Goal: Information Seeking & Learning: Understand process/instructions

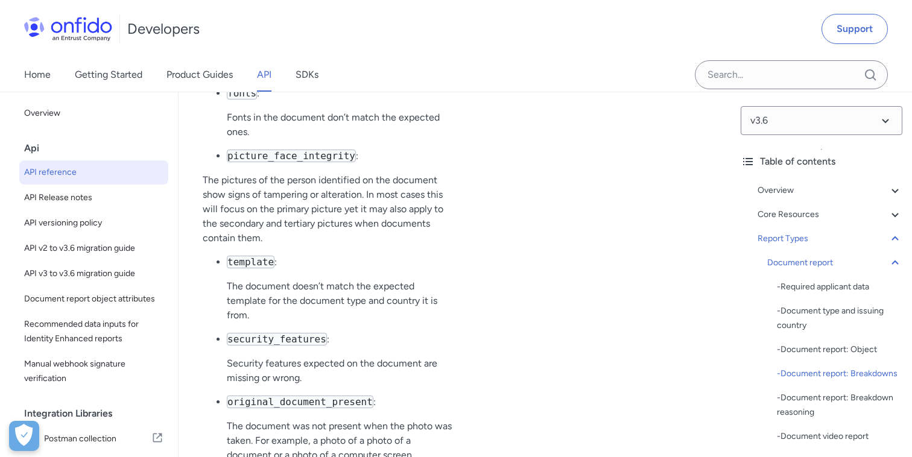
scroll to position [55053, 0]
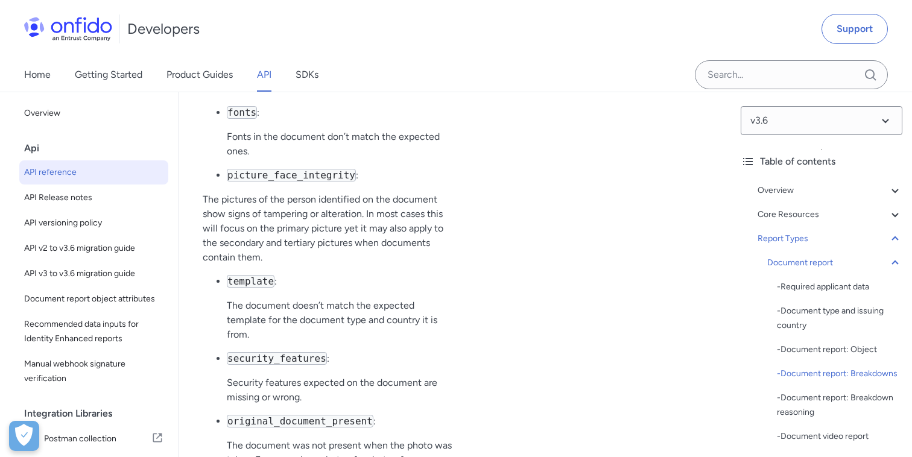
drag, startPoint x: 348, startPoint y: 274, endPoint x: 233, endPoint y: 288, distance: 115.4
copy p "greater flexibility during comparison"
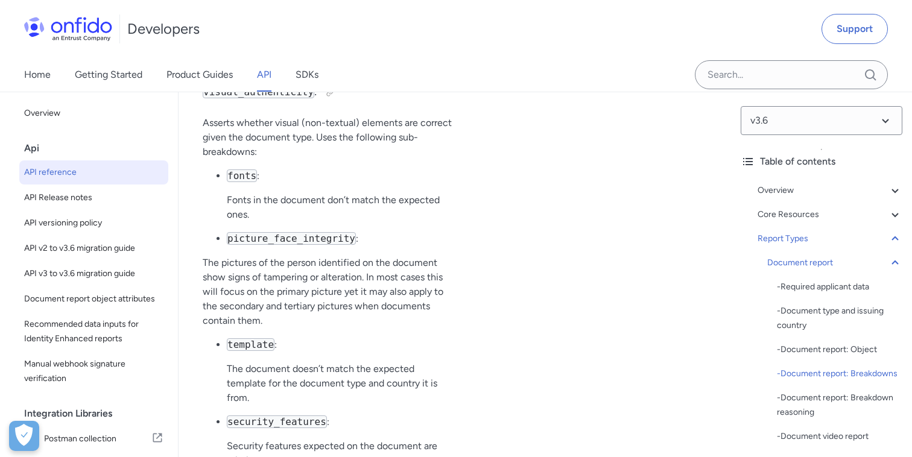
scroll to position [54989, 0]
drag, startPoint x: 230, startPoint y: 182, endPoint x: 418, endPoint y: 194, distance: 187.9
copy p "take into account all available names for comparison, including spouse, widow o…"
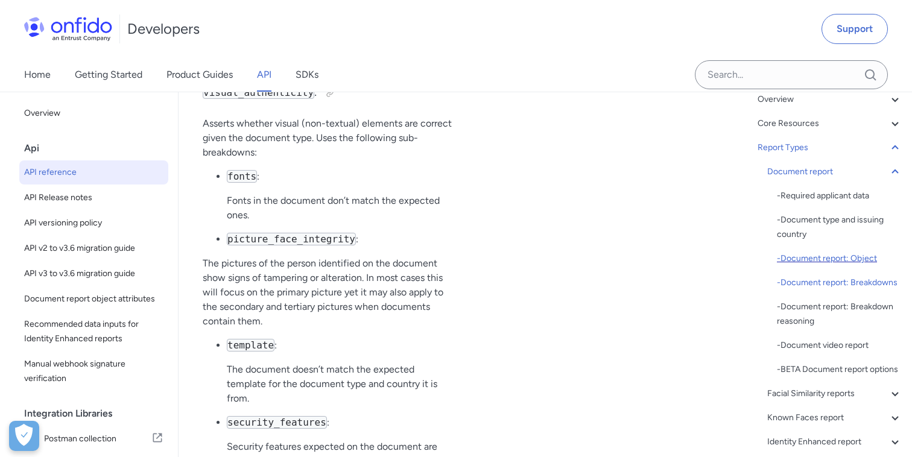
scroll to position [101, 0]
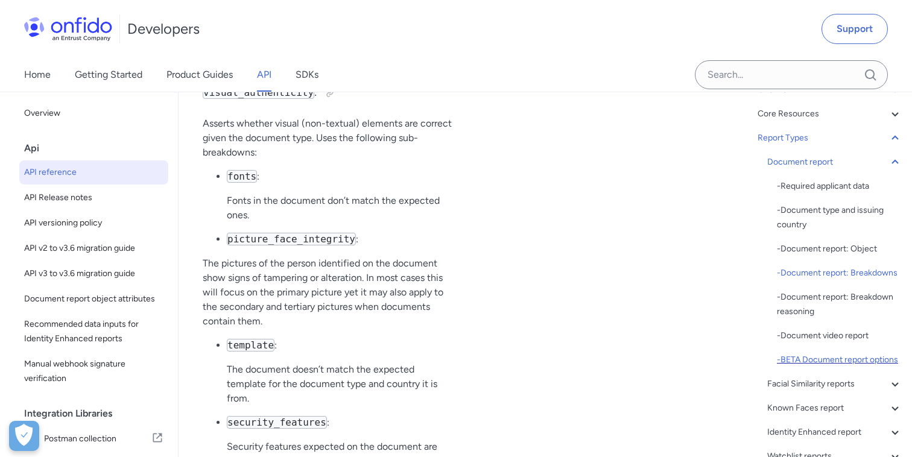
click at [827, 353] on div "- BETA Document report options" at bounding box center [839, 360] width 125 height 14
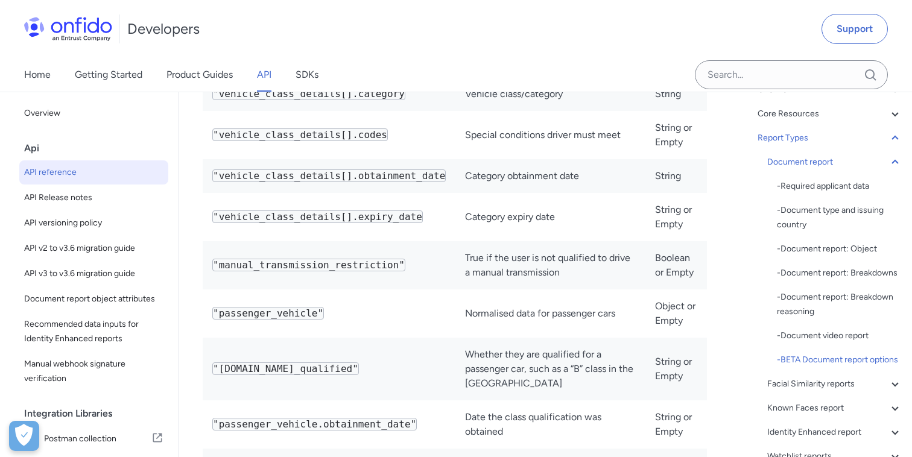
scroll to position [62308, 0]
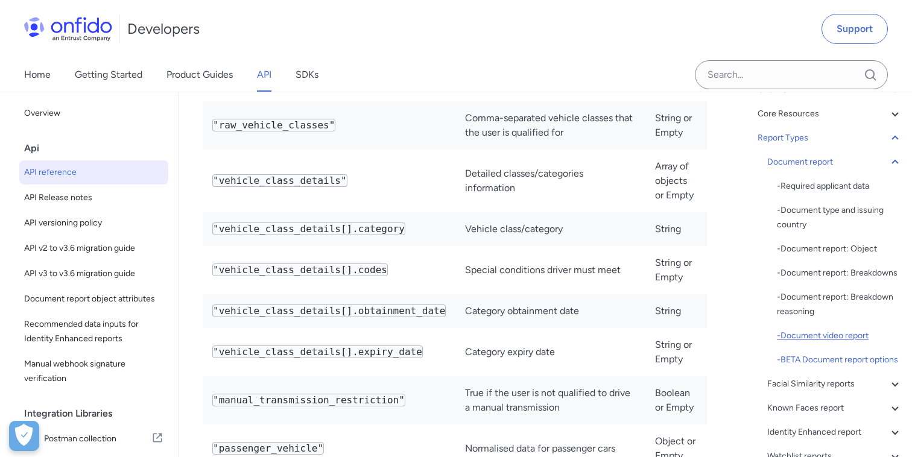
click at [836, 331] on div "- Document video report" at bounding box center [839, 336] width 125 height 14
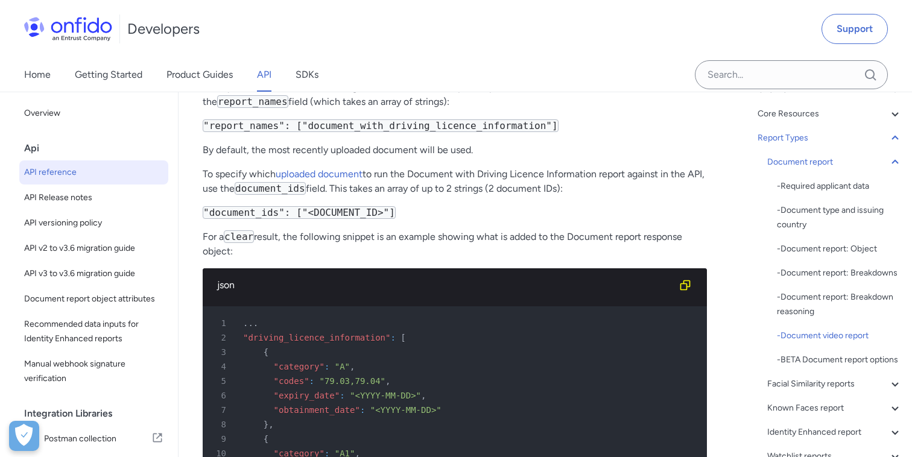
scroll to position [61027, 0]
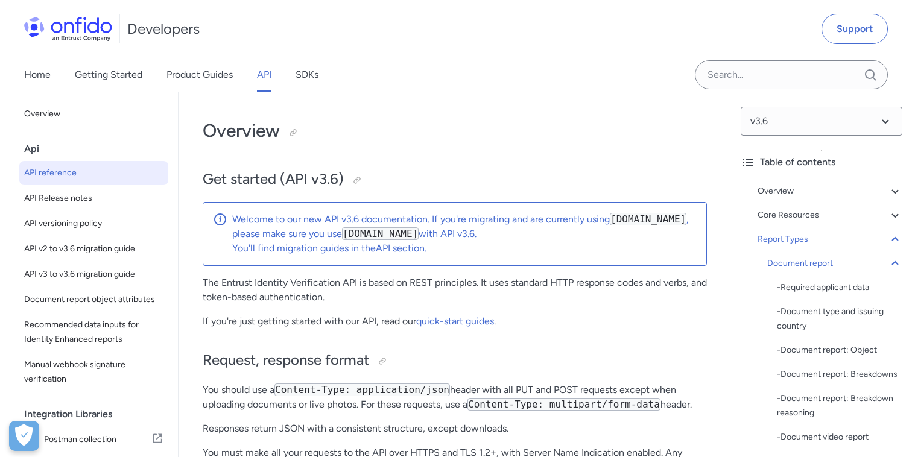
select select "http"
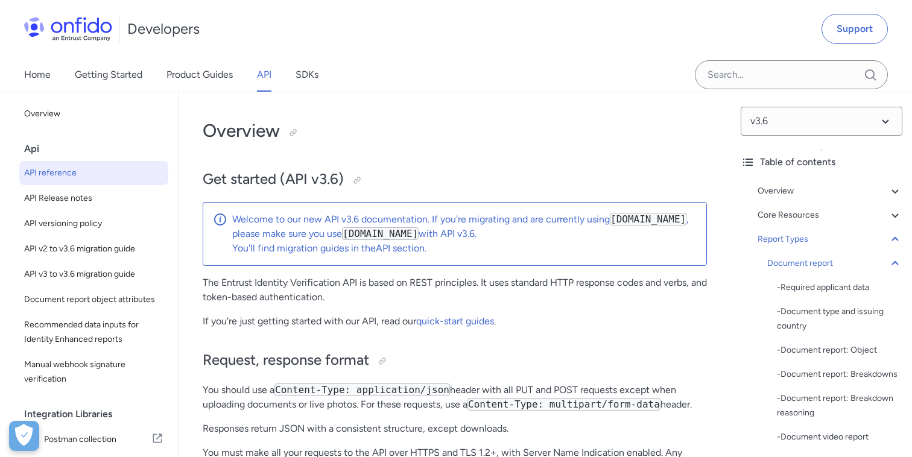
select select "http"
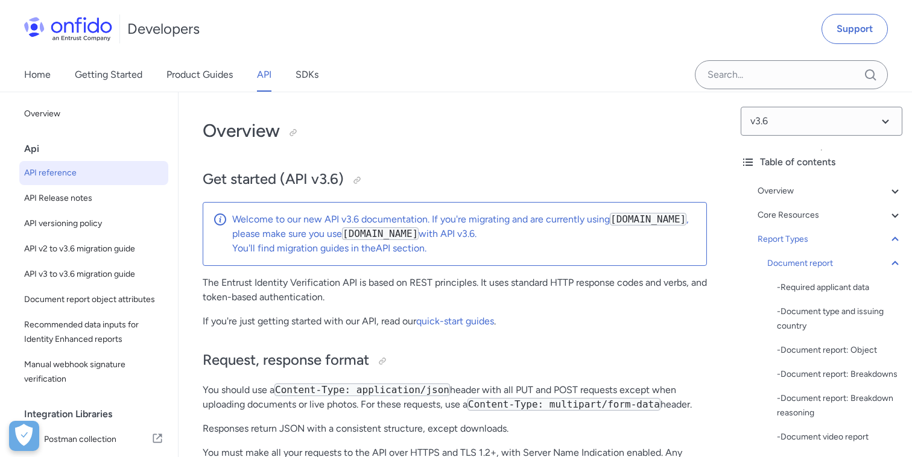
select select "http"
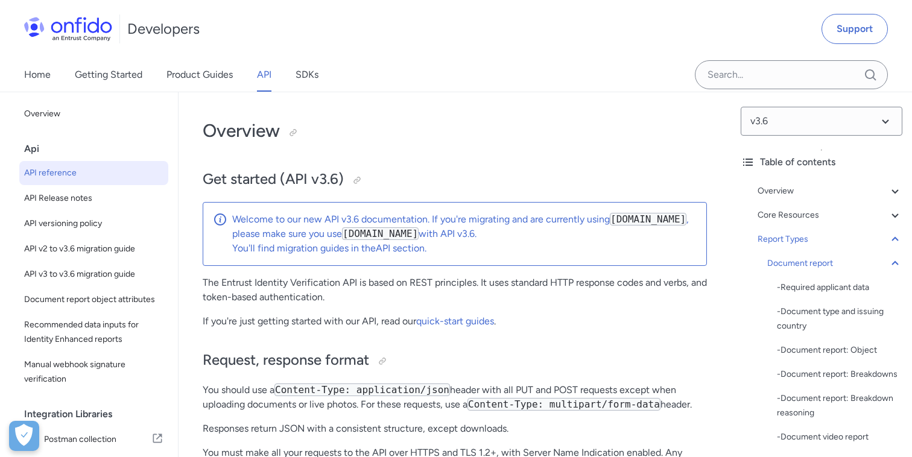
select select "http"
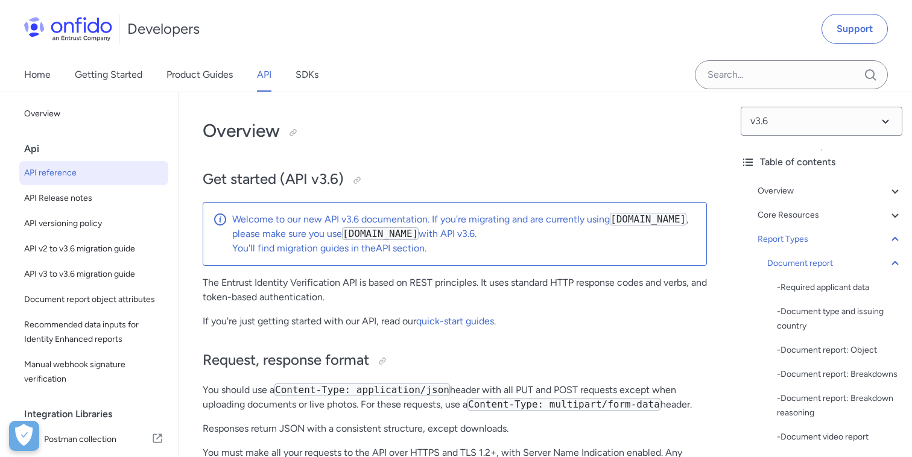
select select "http"
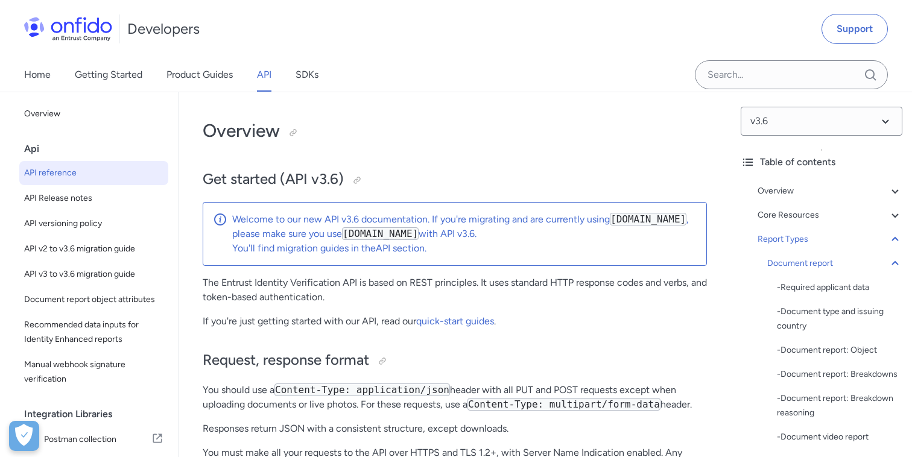
select select "http"
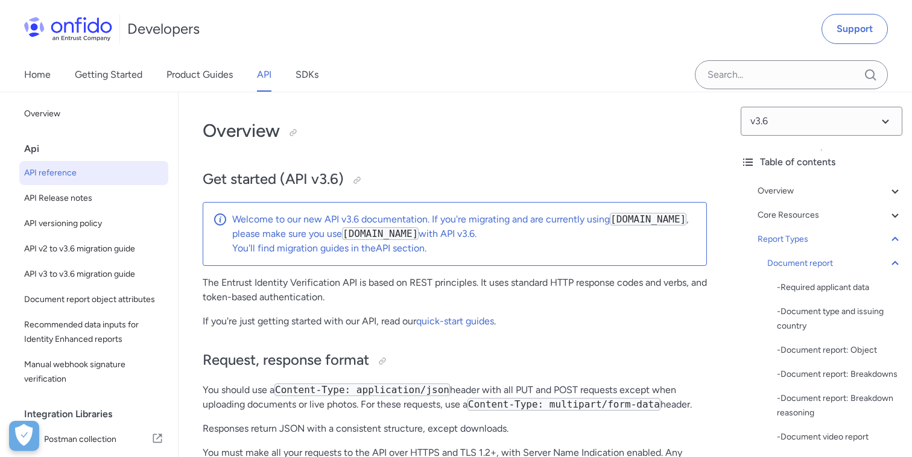
select select "http"
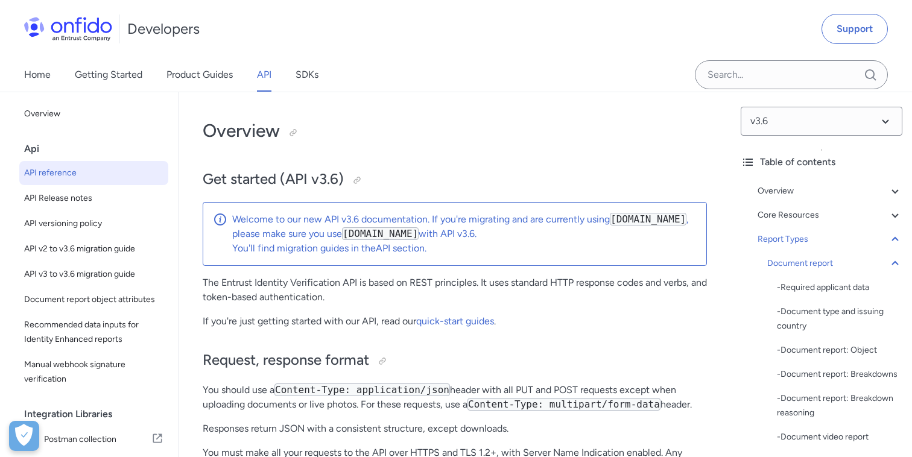
select select "http"
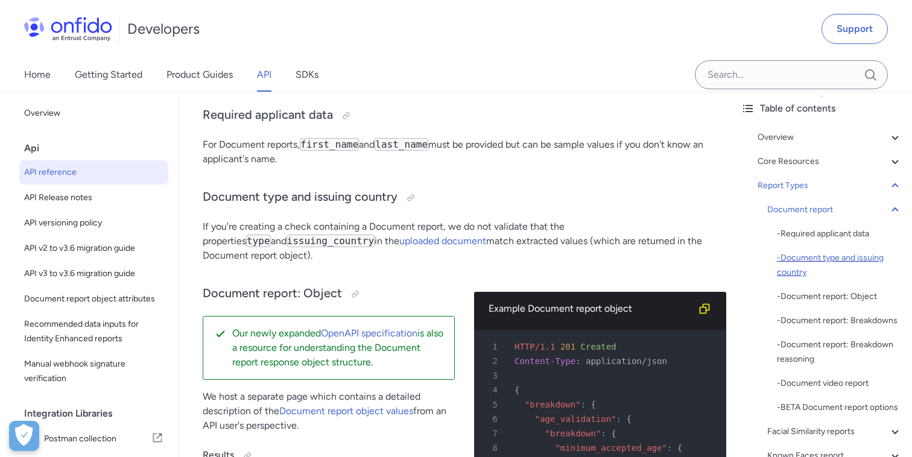
scroll to position [55, 0]
click at [864, 379] on div "- Document video report" at bounding box center [839, 381] width 125 height 14
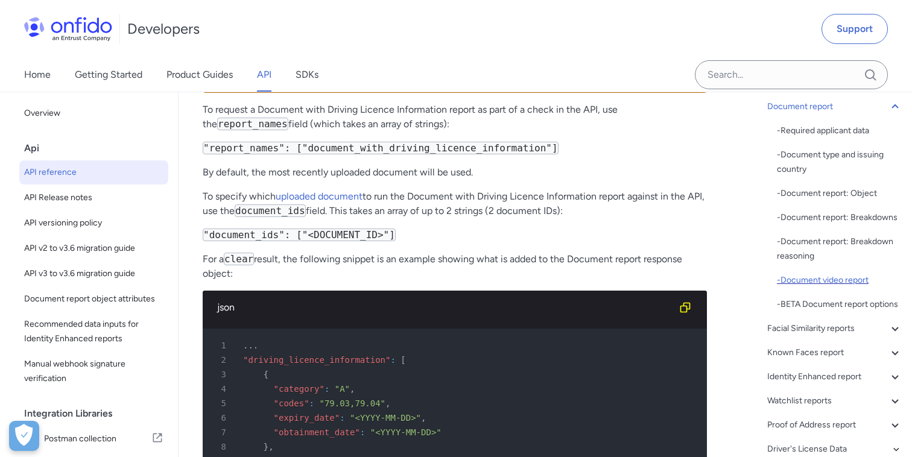
scroll to position [157, 0]
click at [829, 299] on div "- BETA Document report options" at bounding box center [839, 303] width 125 height 14
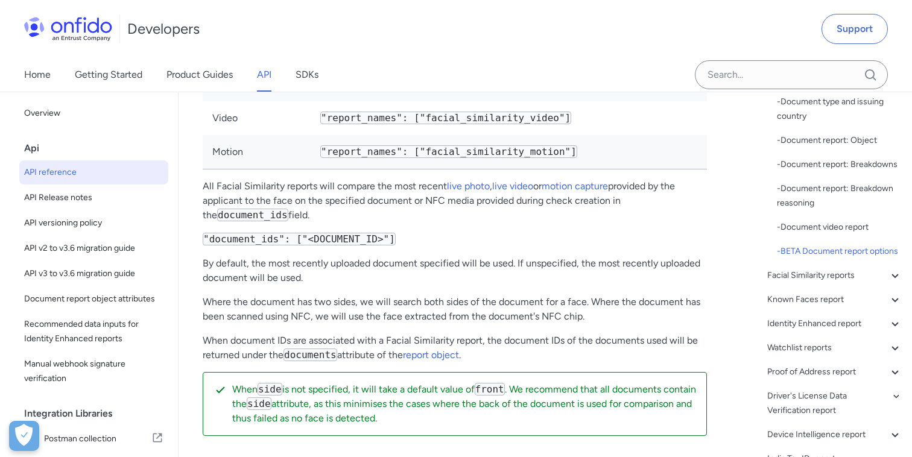
scroll to position [63598, 0]
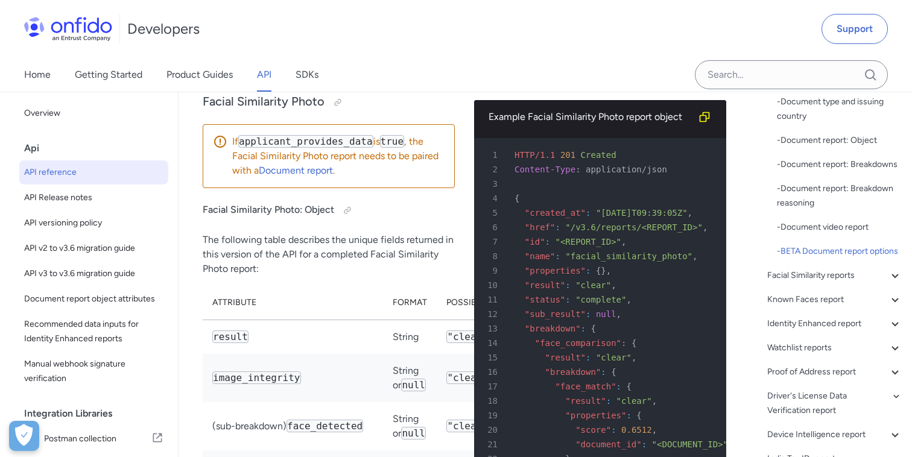
scroll to position [64066, 0]
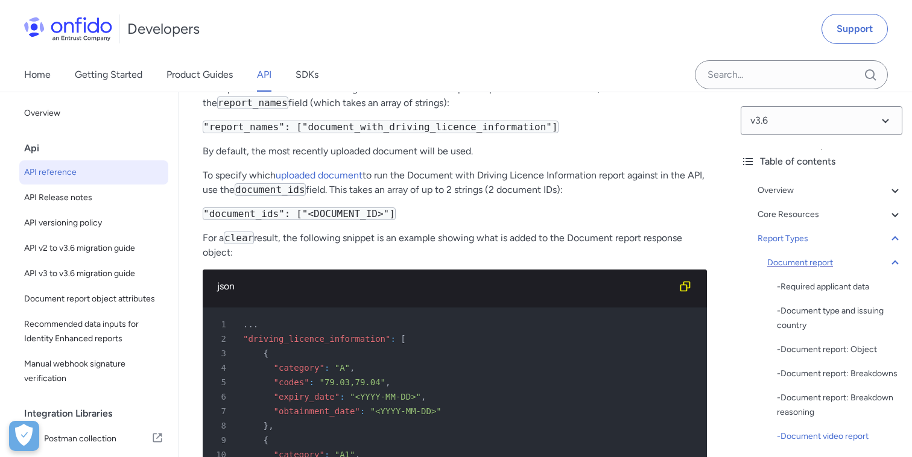
scroll to position [101, 0]
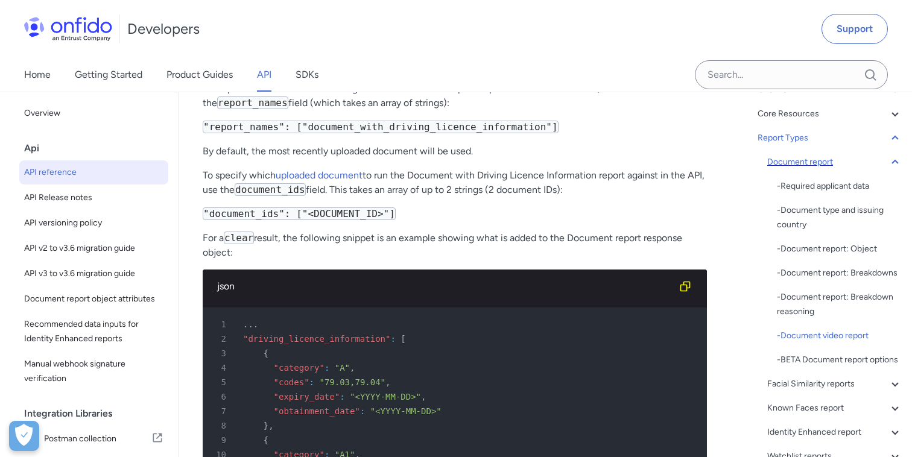
click at [895, 160] on icon at bounding box center [894, 162] width 7 height 4
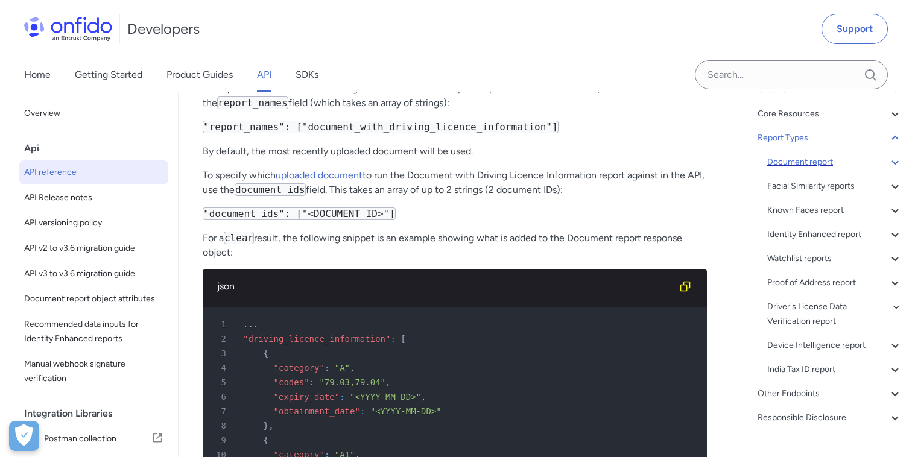
scroll to position [51043, 0]
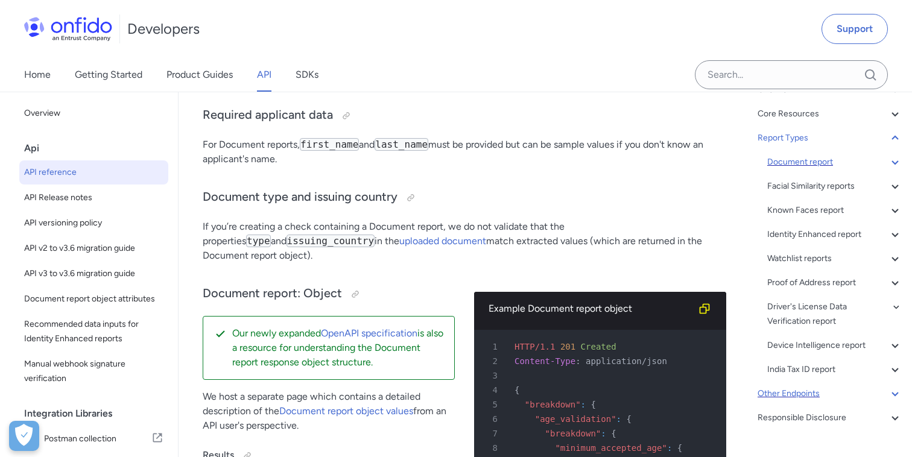
click at [801, 394] on div "Other Endpoints" at bounding box center [829, 394] width 145 height 14
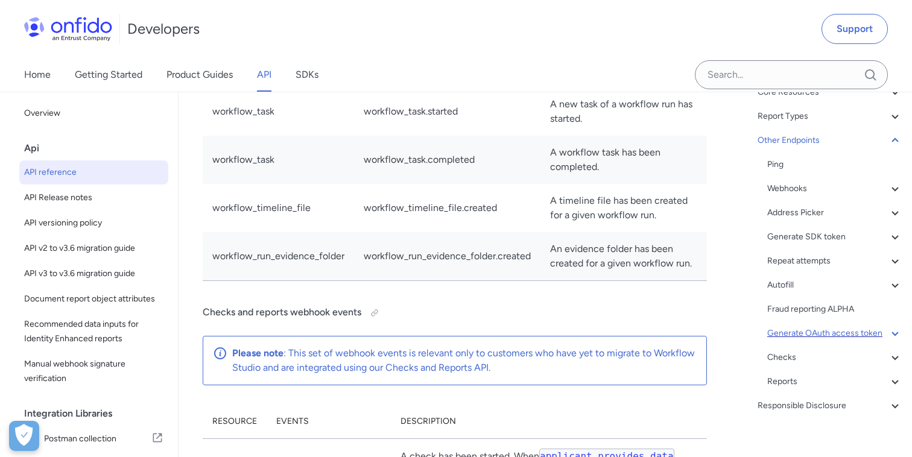
scroll to position [136, 0]
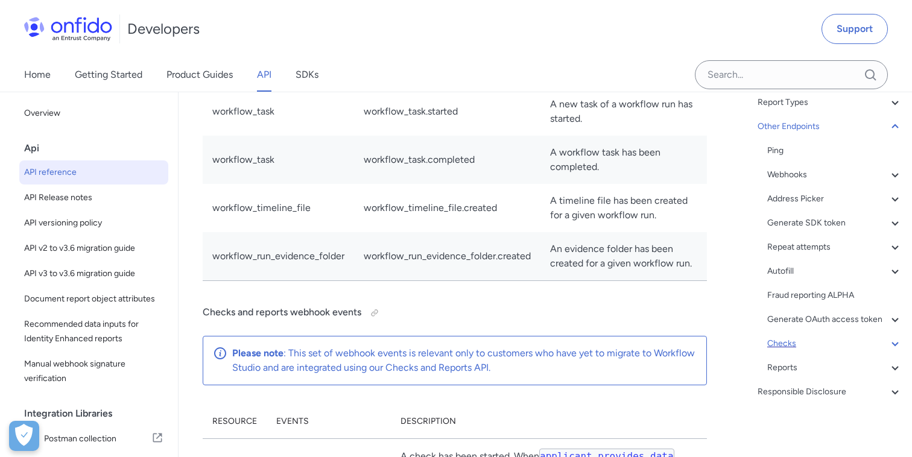
click at [788, 346] on div "Checks" at bounding box center [834, 343] width 135 height 14
